Goal: Obtain resource: Download file/media

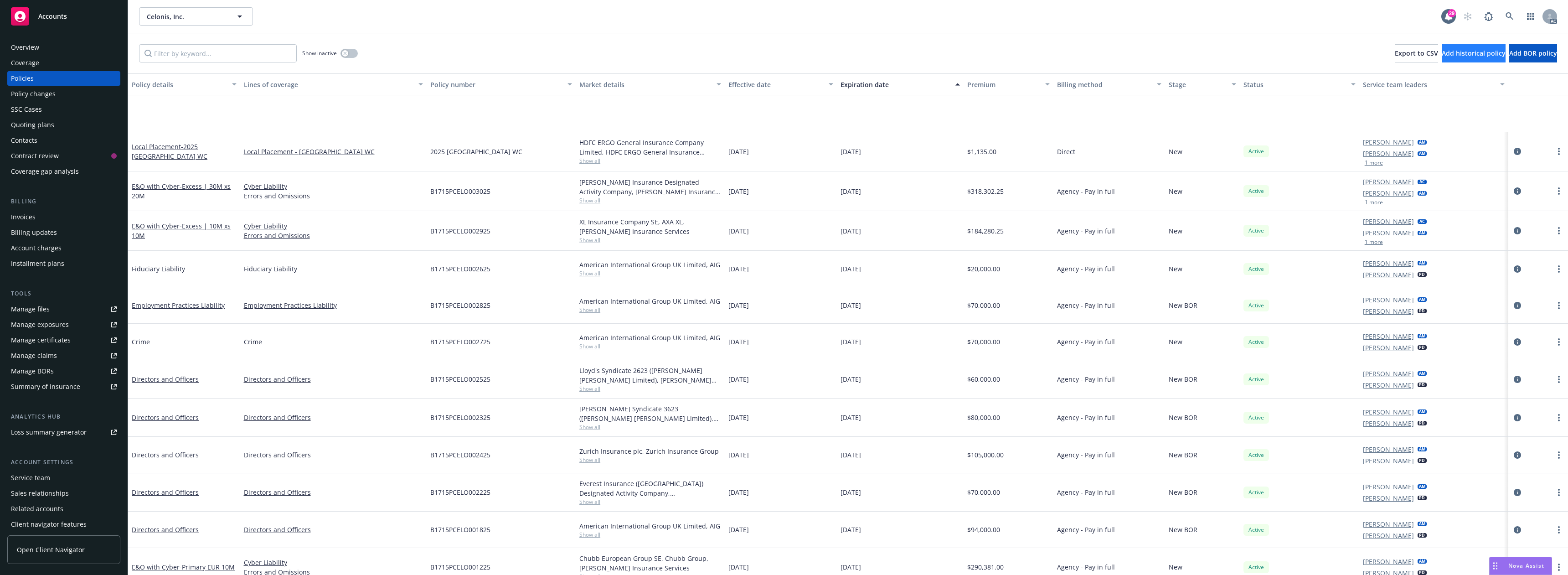
scroll to position [91, 0]
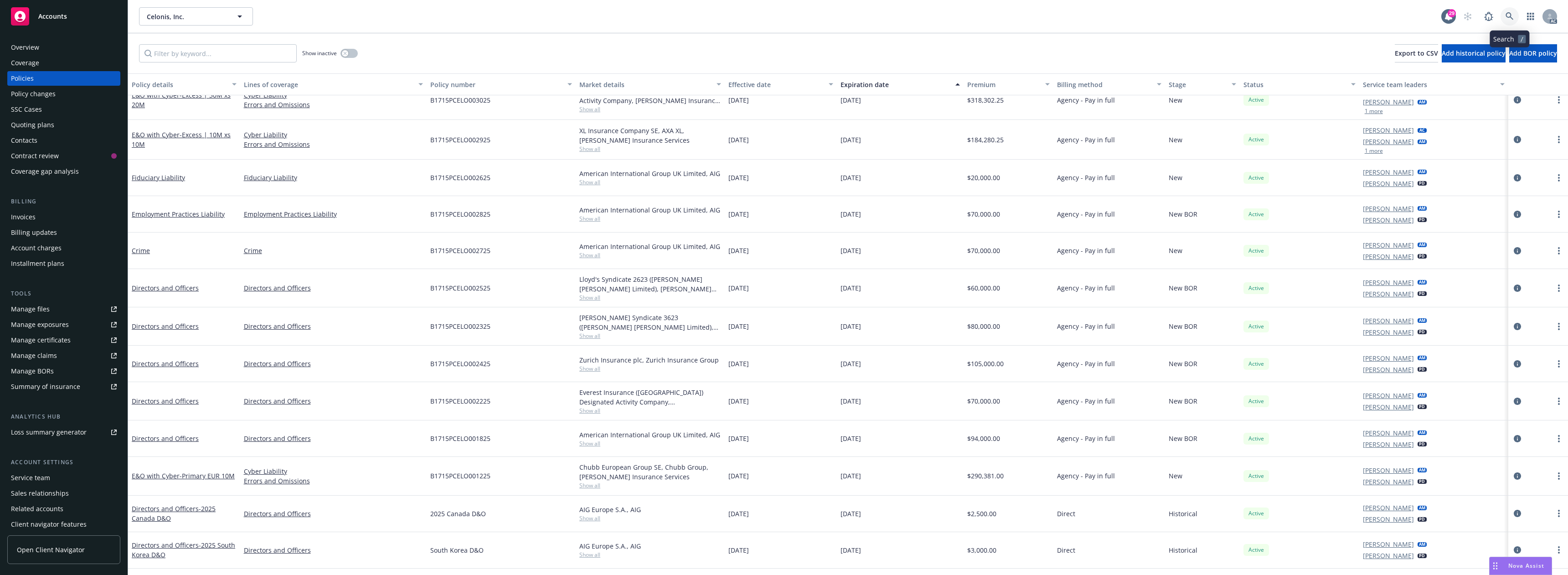
click at [1502, 13] on link at bounding box center [1509, 16] width 18 height 18
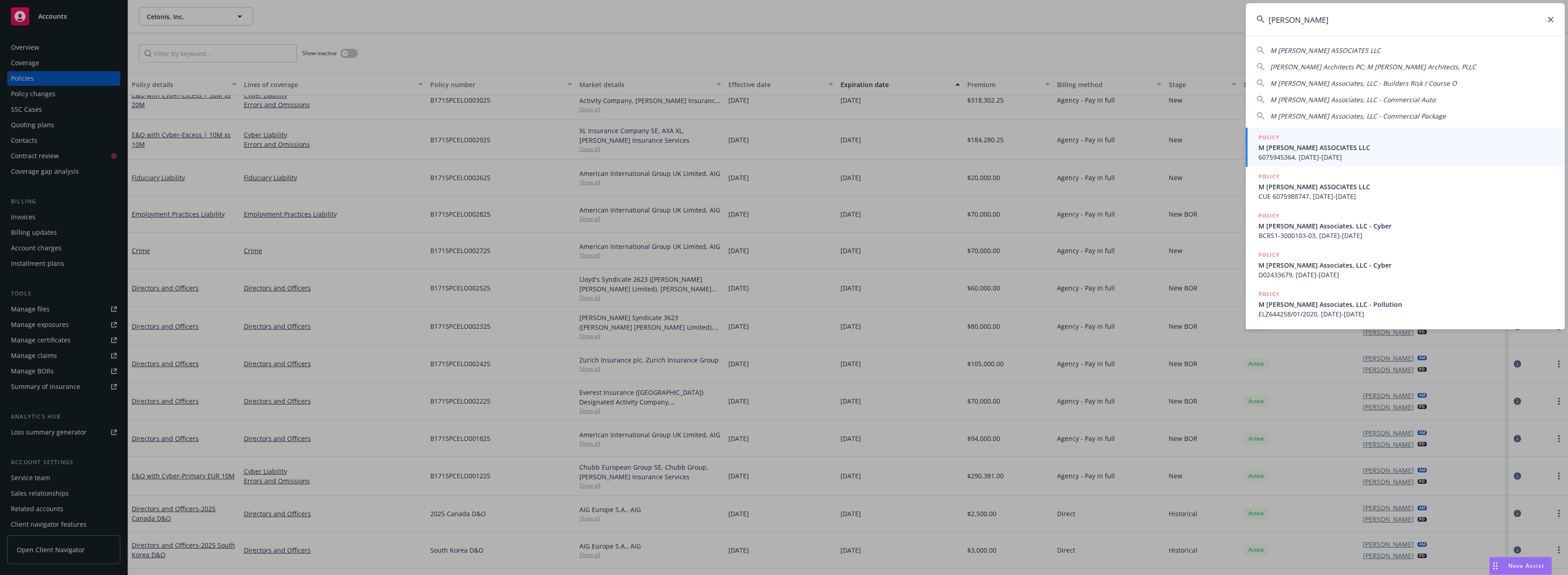
type input "[PERSON_NAME]"
click at [1309, 141] on div "POLICY" at bounding box center [1406, 137] width 295 height 10
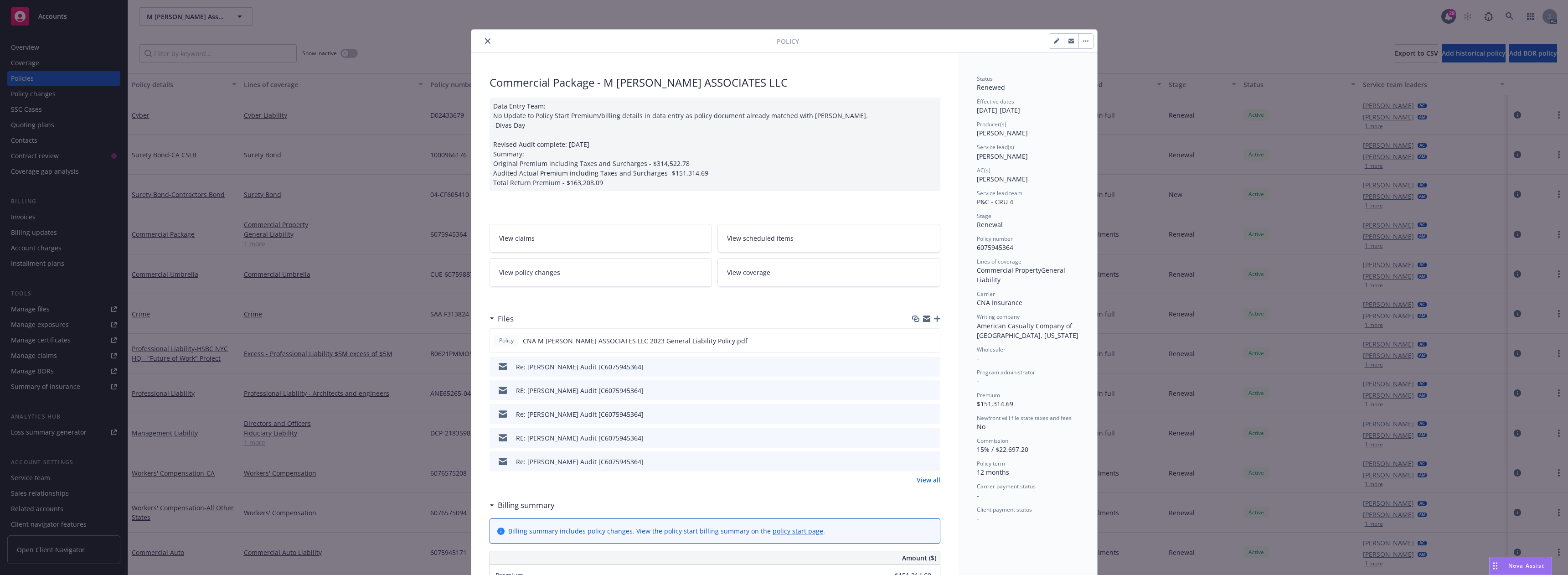
click at [485, 41] on icon "close" at bounding box center [488, 41] width 6 height 6
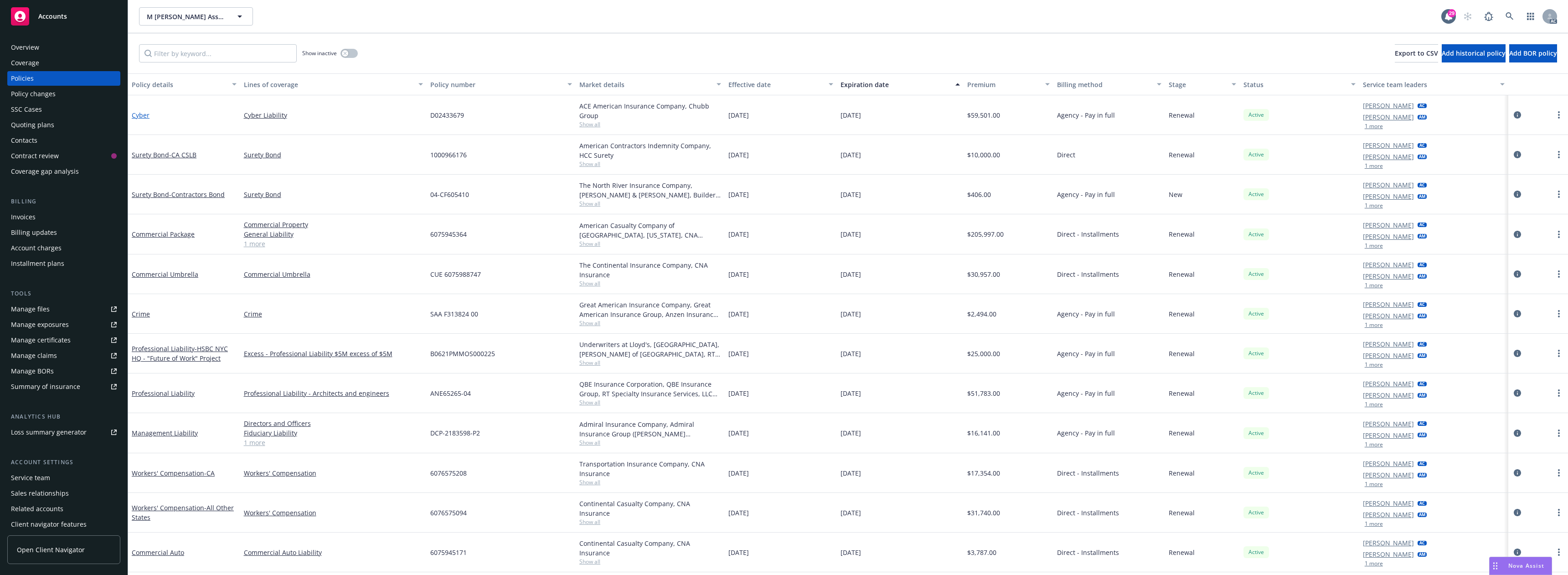
click at [144, 115] on link "Cyber" at bounding box center [141, 115] width 18 height 8
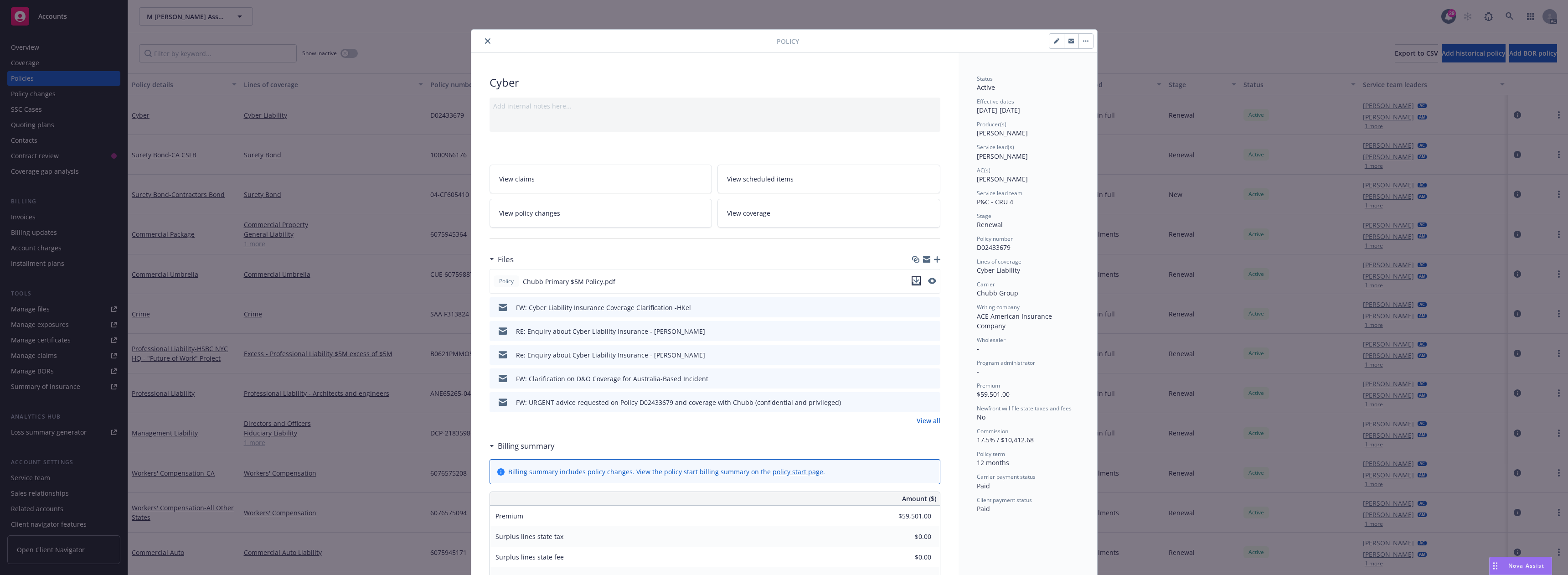
click at [913, 280] on icon "download file" at bounding box center [916, 281] width 7 height 7
click at [488, 40] on div at bounding box center [626, 41] width 302 height 11
click at [485, 41] on icon "close" at bounding box center [488, 41] width 6 height 6
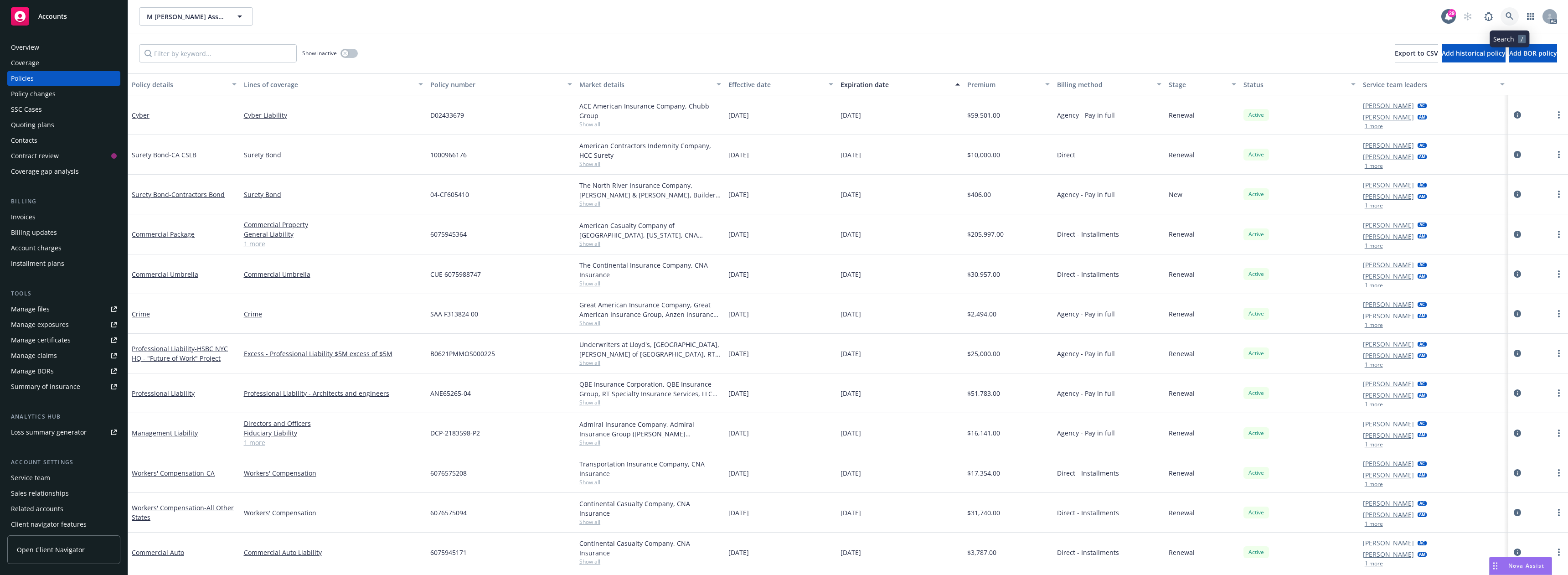
click at [1512, 15] on icon at bounding box center [1509, 17] width 8 height 8
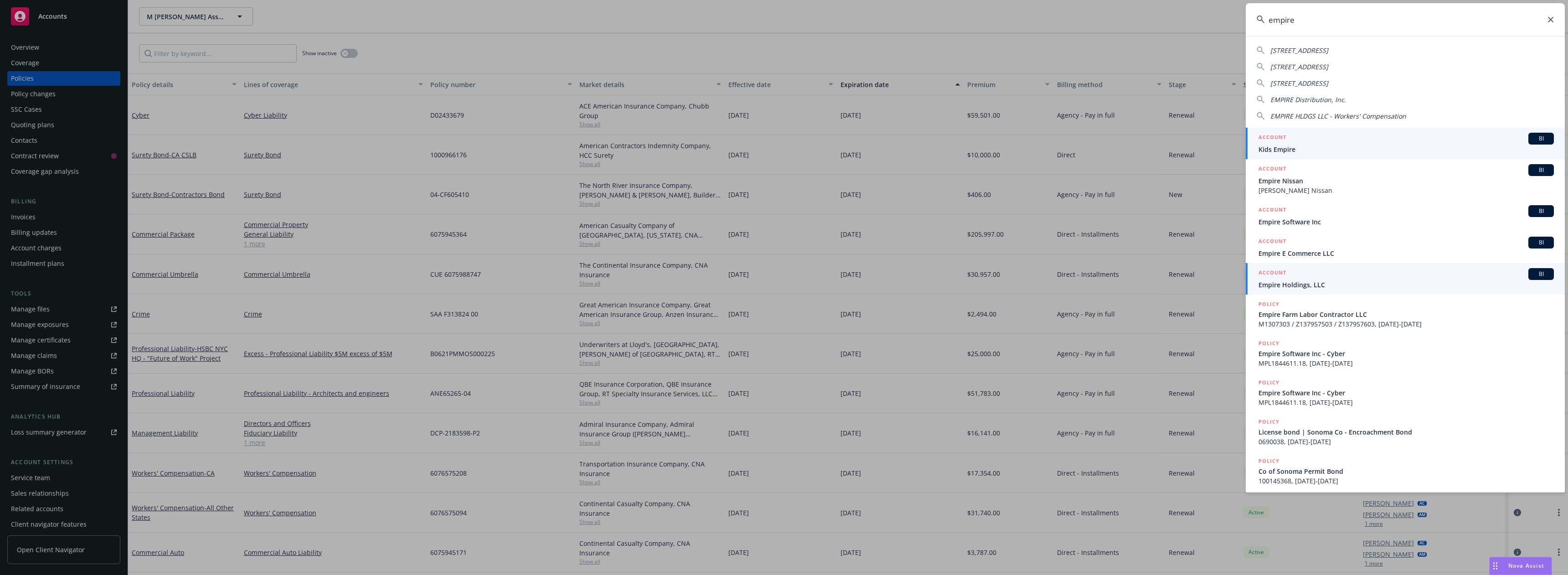
type input "empire"
drag, startPoint x: 1307, startPoint y: 293, endPoint x: 1298, endPoint y: 288, distance: 10.3
click at [1307, 293] on link "ACCOUNT BI Empire Holdings, LLC" at bounding box center [1406, 278] width 319 height 31
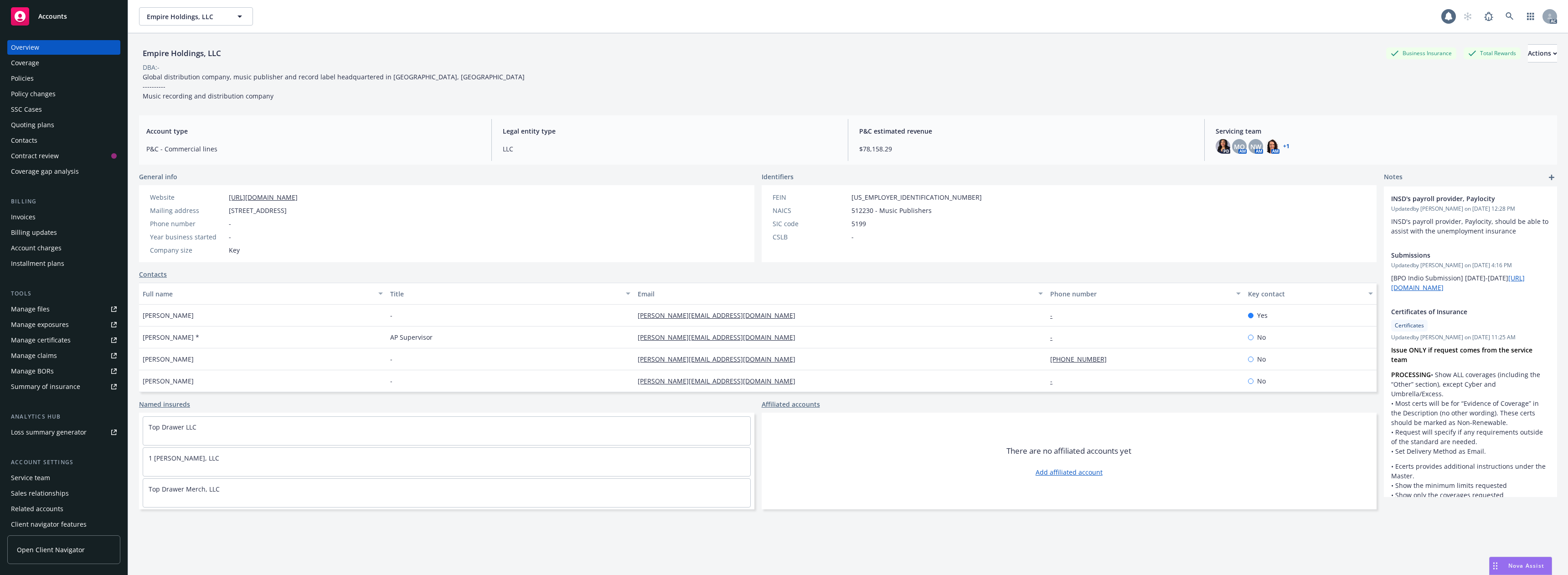
click at [69, 77] on div "Policies" at bounding box center [64, 78] width 106 height 15
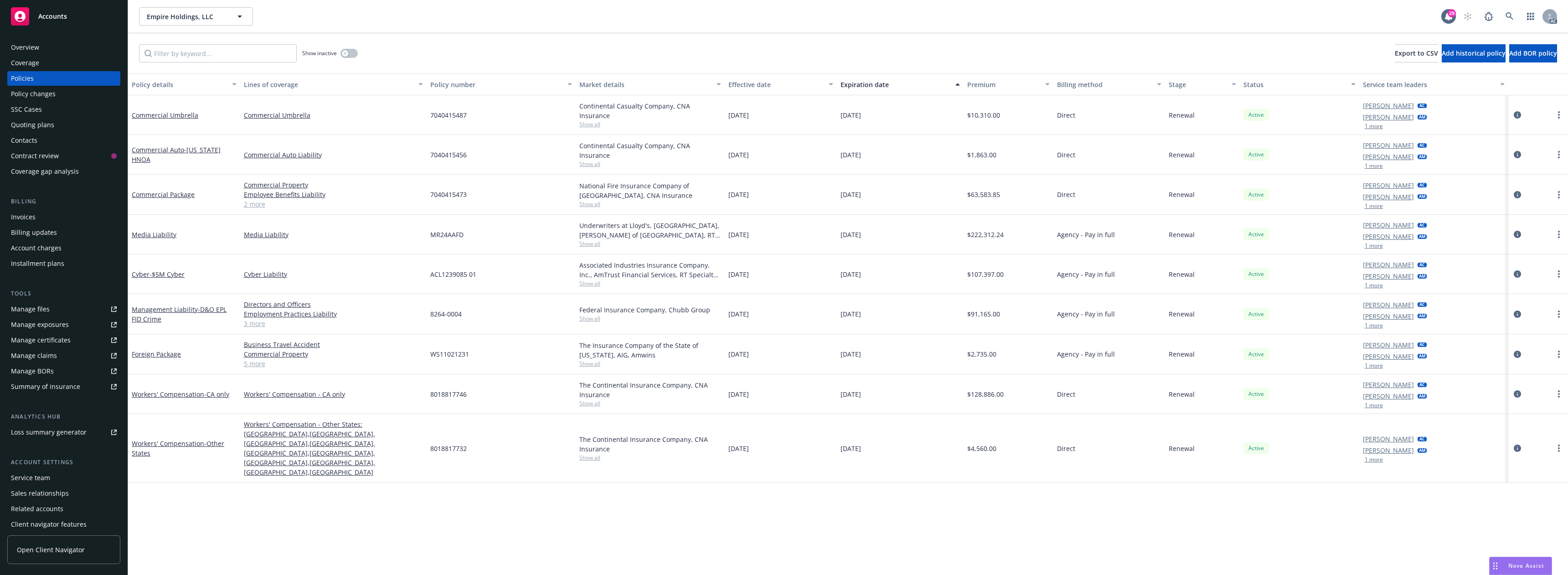
drag, startPoint x: 728, startPoint y: 236, endPoint x: 776, endPoint y: 240, distance: 48.2
click at [776, 240] on div "[DATE]" at bounding box center [781, 234] width 112 height 40
copy span "[DATE]"
